Goal: Browse casually: Explore the website without a specific task or goal

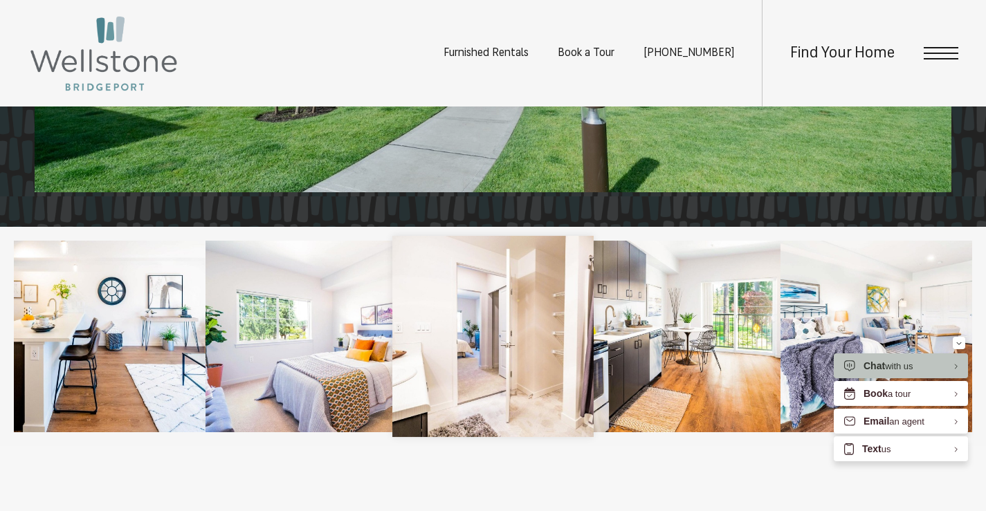
scroll to position [1660, 0]
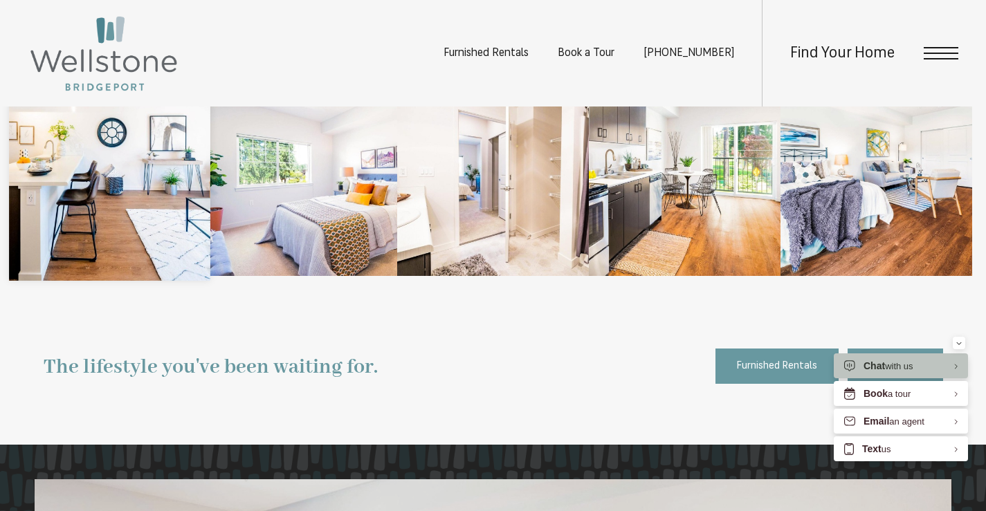
click at [138, 194] on img at bounding box center [109, 180] width 201 height 201
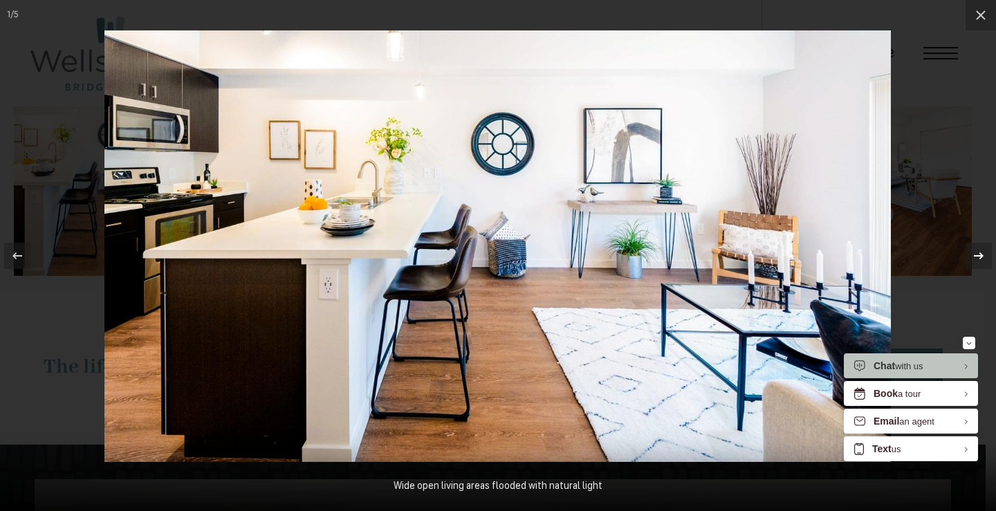
click at [982, 254] on icon at bounding box center [978, 256] width 17 height 17
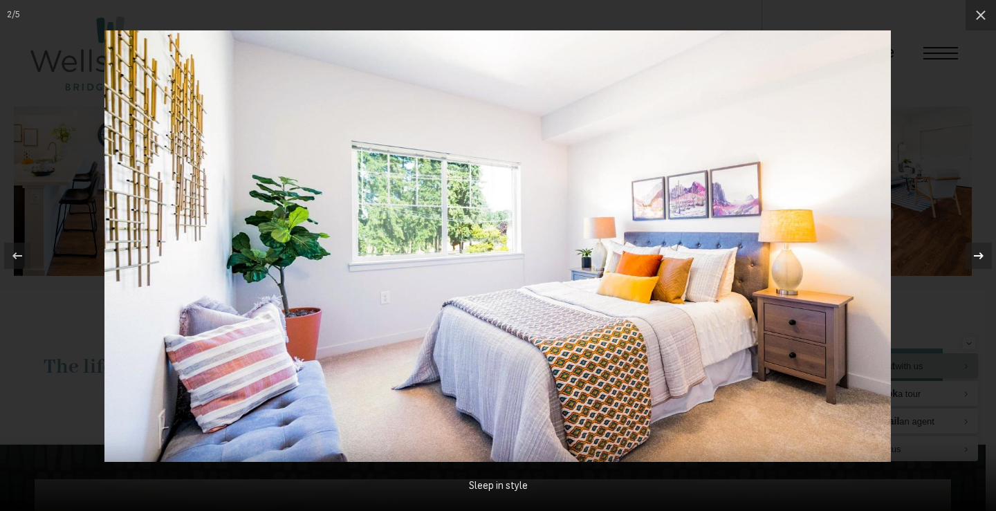
click at [982, 254] on icon at bounding box center [978, 256] width 17 height 17
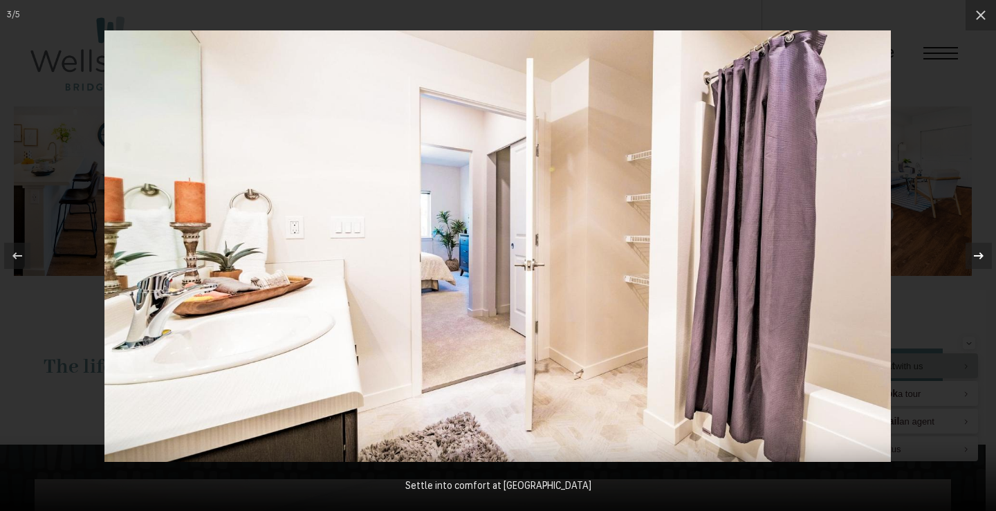
click at [979, 253] on icon at bounding box center [979, 255] width 10 height 7
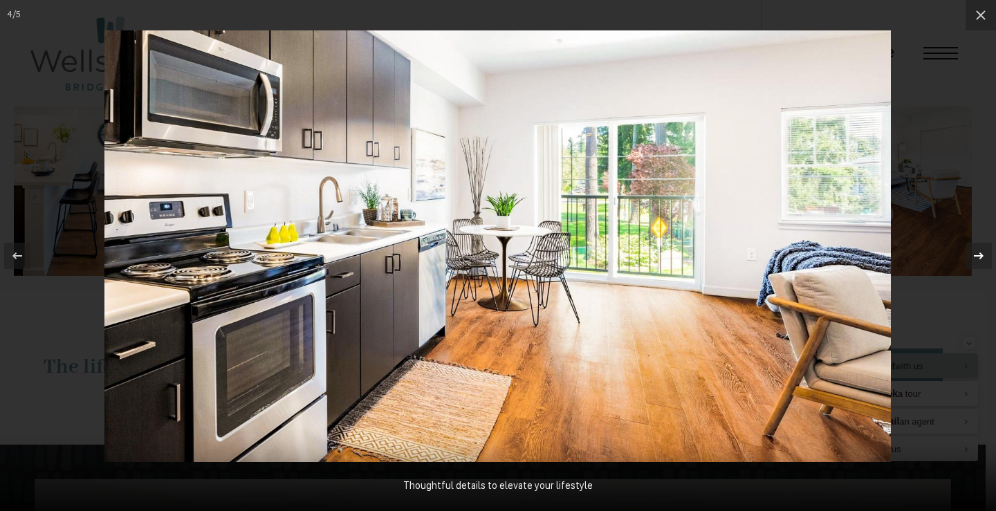
click at [979, 253] on icon at bounding box center [978, 256] width 17 height 17
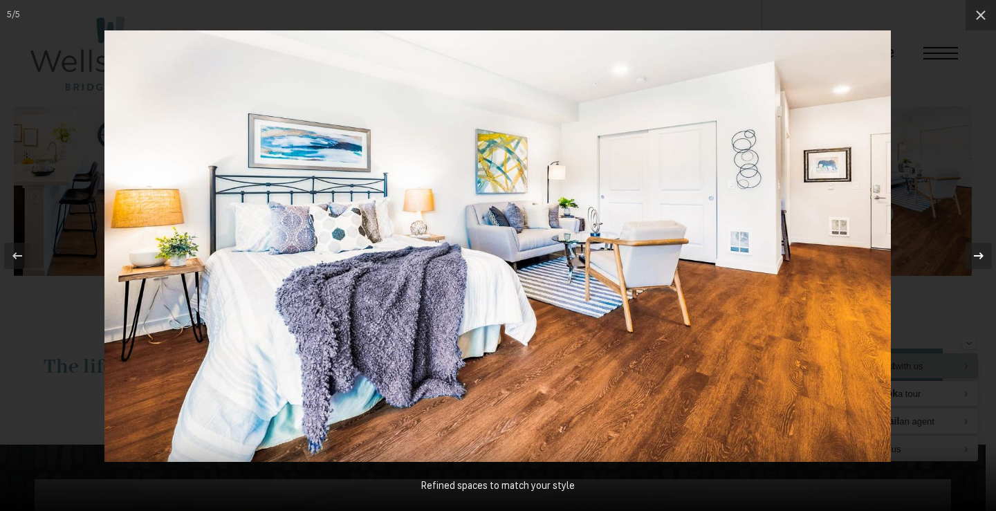
click at [979, 253] on icon at bounding box center [978, 256] width 17 height 17
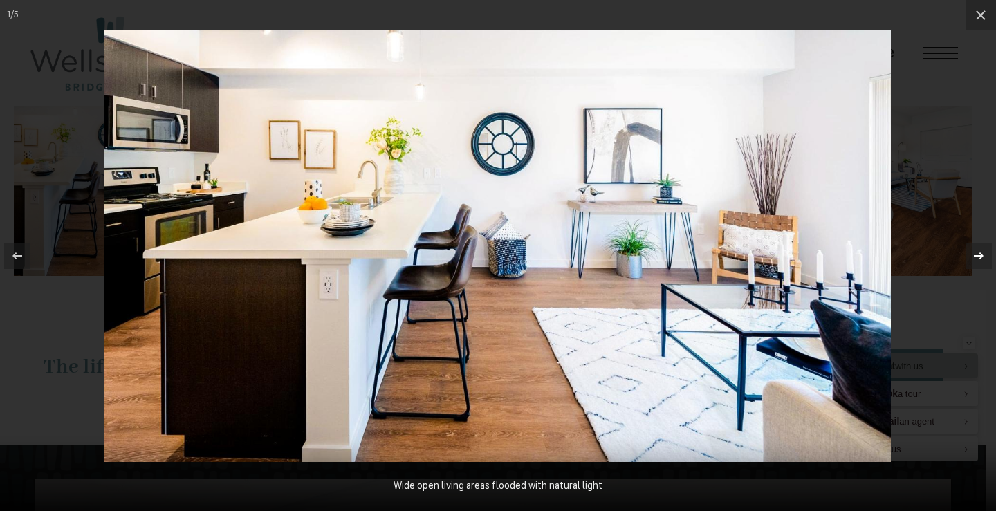
click at [977, 252] on icon at bounding box center [978, 256] width 17 height 17
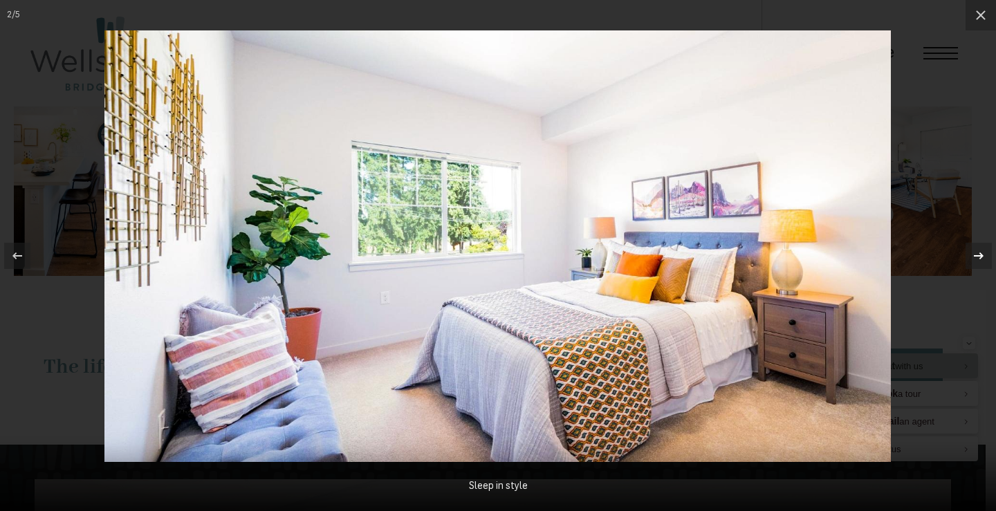
click at [977, 252] on icon at bounding box center [978, 256] width 17 height 17
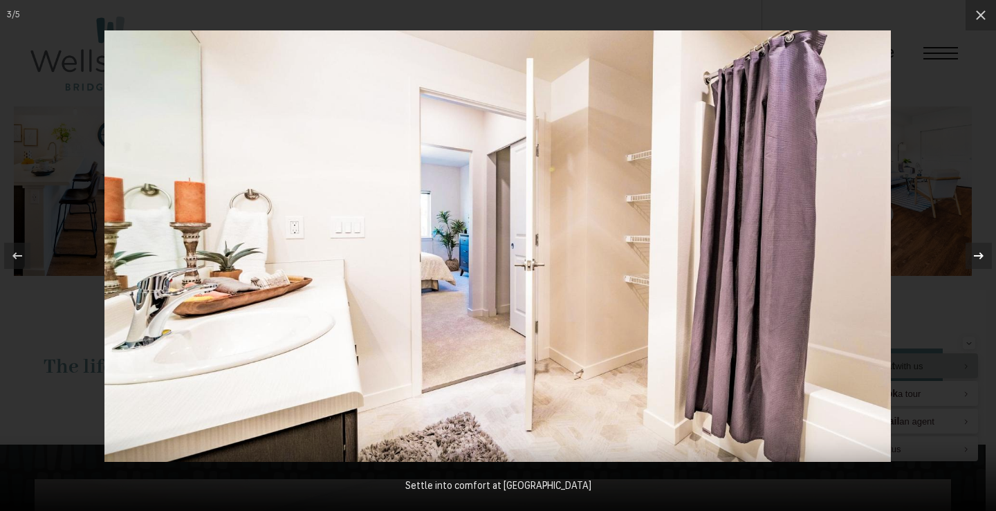
click at [977, 252] on icon at bounding box center [978, 256] width 17 height 17
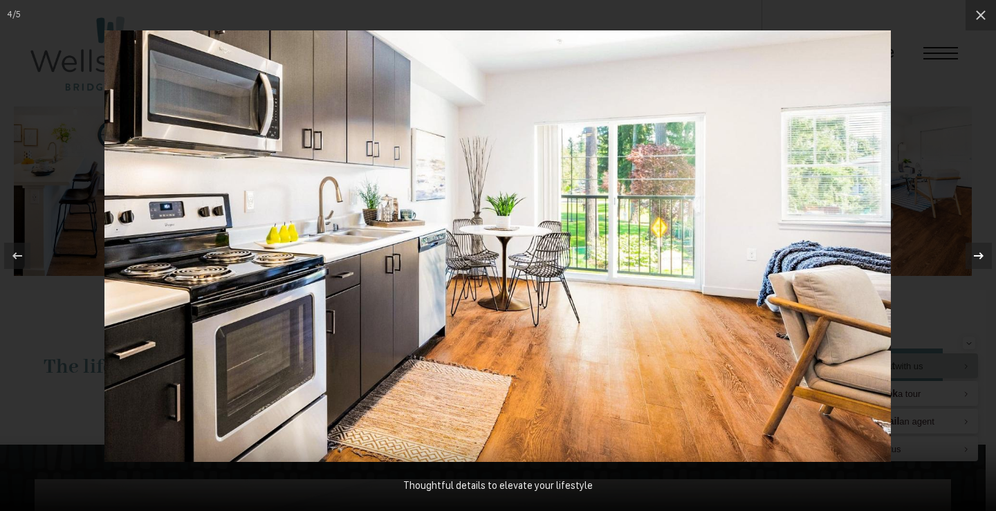
click at [977, 252] on icon at bounding box center [978, 256] width 17 height 17
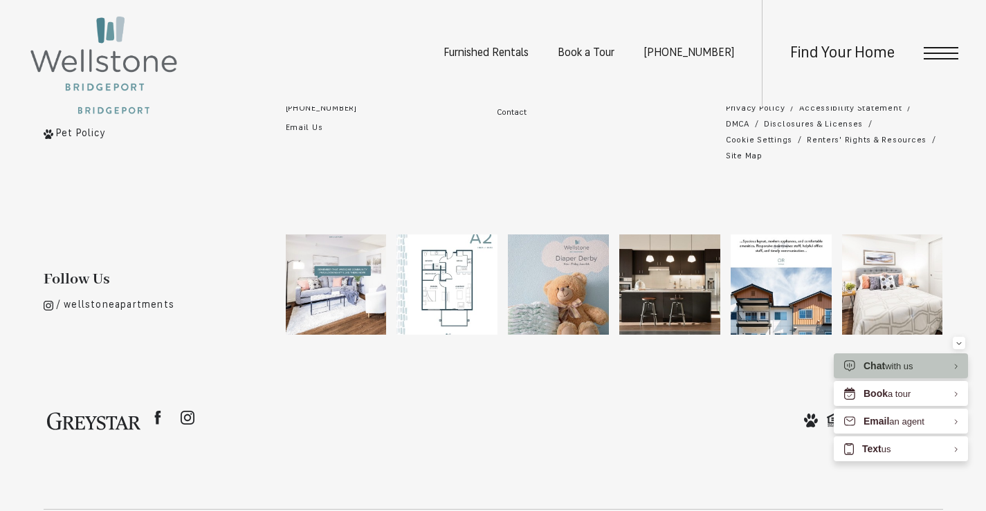
scroll to position [2591, 0]
